Goal: Information Seeking & Learning: Learn about a topic

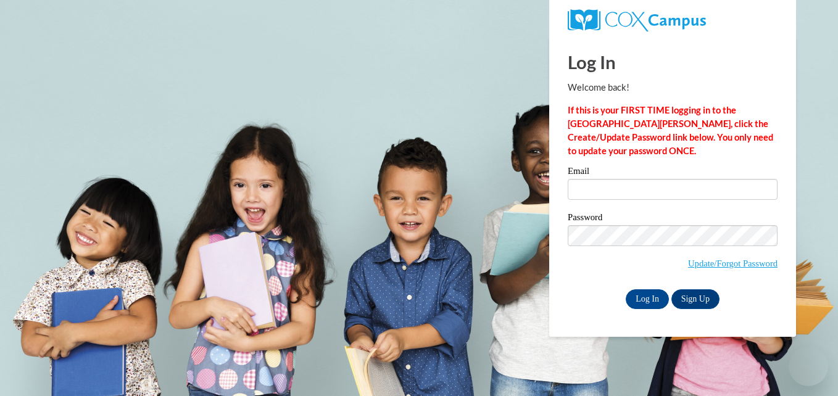
click at [646, 183] on input "Email" at bounding box center [673, 189] width 210 height 21
type input "vcongdon@greatriverhealth.org"
click at [641, 299] on input "Log In" at bounding box center [647, 300] width 43 height 20
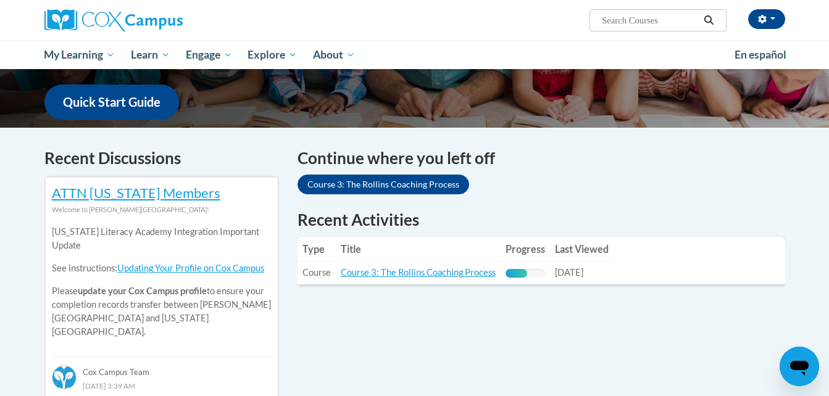
scroll to position [330, 0]
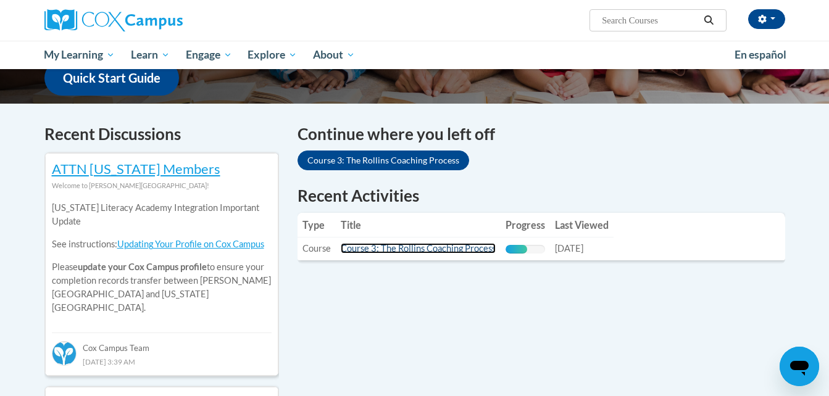
click at [468, 246] on link "Course 3: The Rollins Coaching Process" at bounding box center [418, 248] width 155 height 10
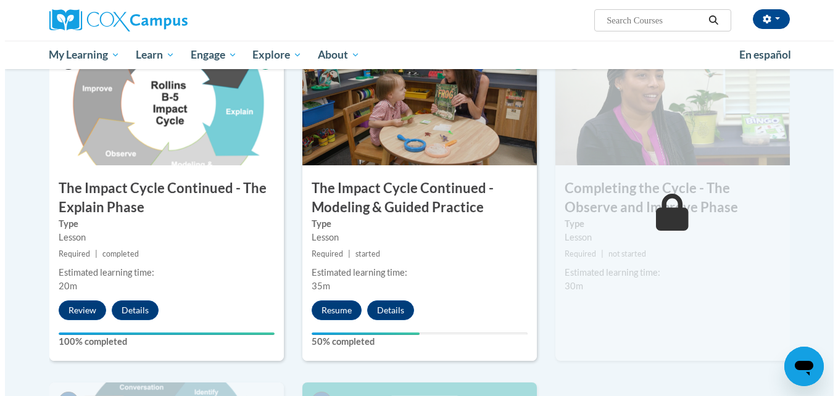
scroll to position [620, 0]
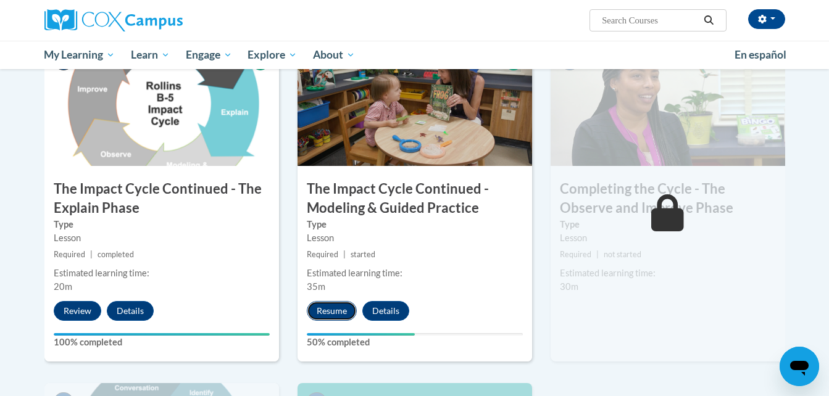
click at [336, 312] on button "Resume" at bounding box center [332, 311] width 50 height 20
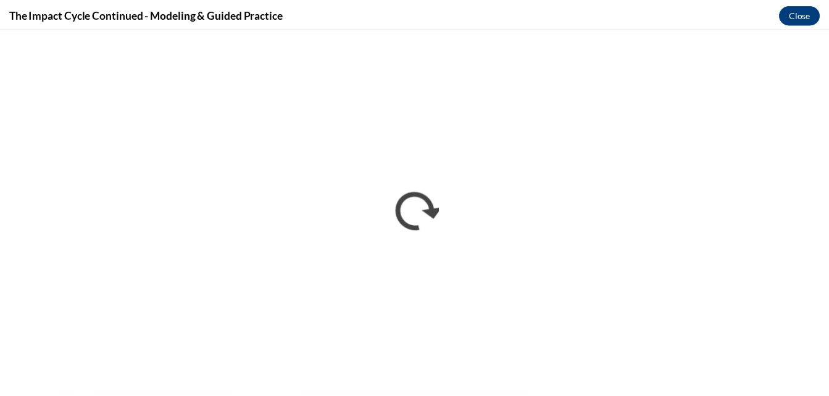
scroll to position [0, 0]
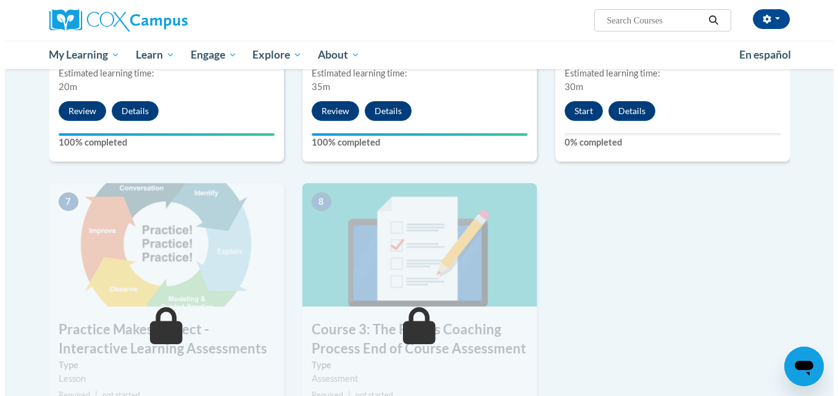
scroll to position [829, 0]
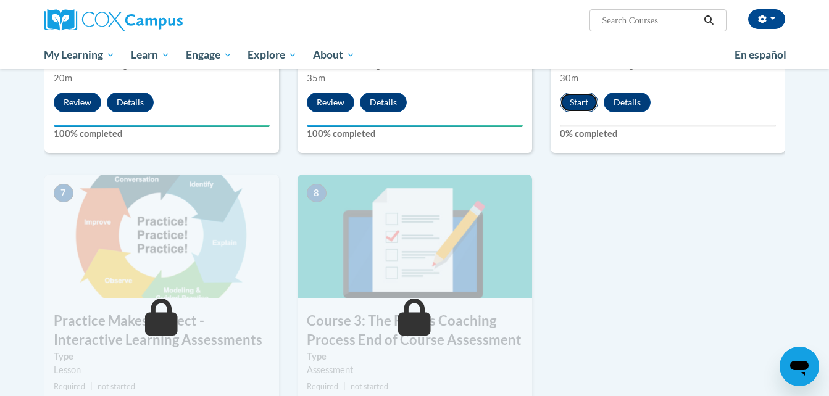
click at [579, 101] on button "Start" at bounding box center [579, 103] width 38 height 20
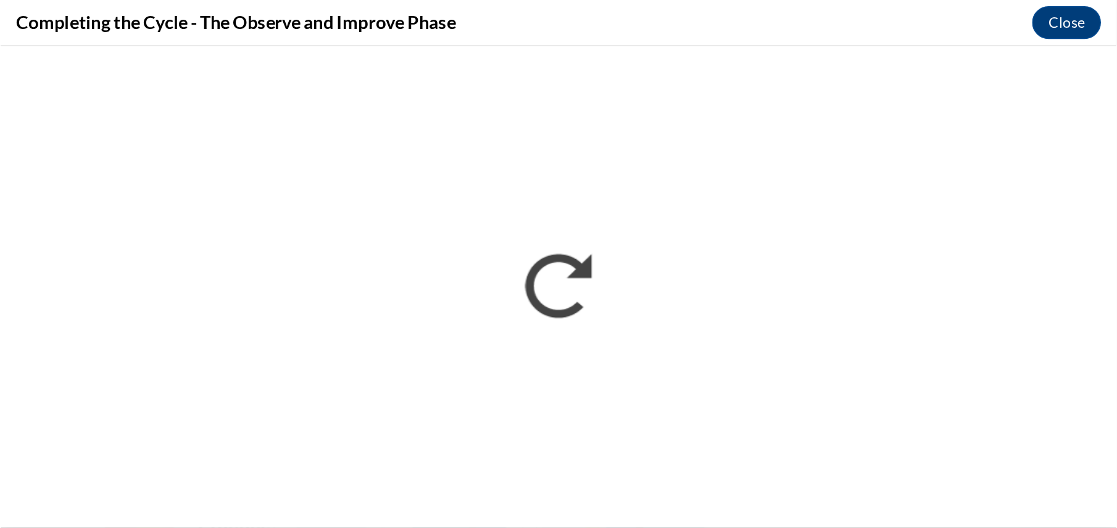
scroll to position [828, 0]
